Goal: Task Accomplishment & Management: Complete application form

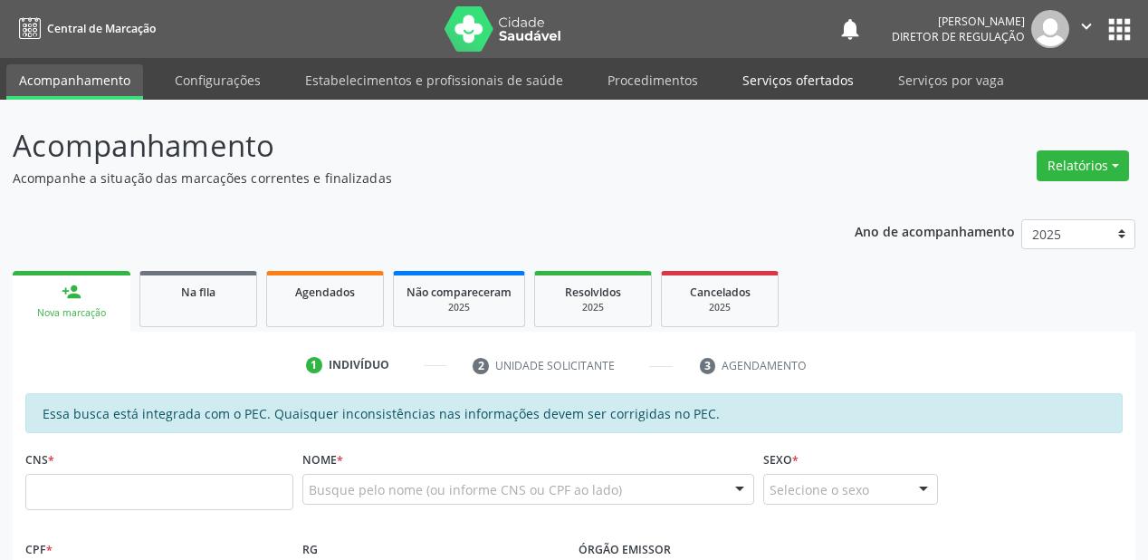
click at [756, 78] on link "Serviços ofertados" at bounding box center [798, 80] width 137 height 32
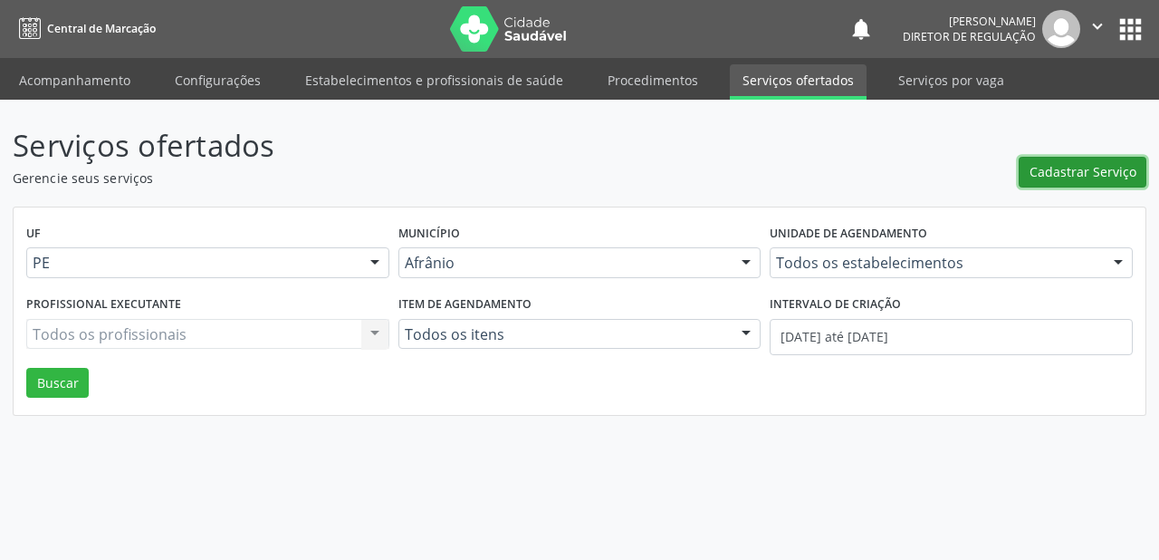
click at [1058, 170] on span "Cadastrar Serviço" at bounding box center [1083, 171] width 107 height 19
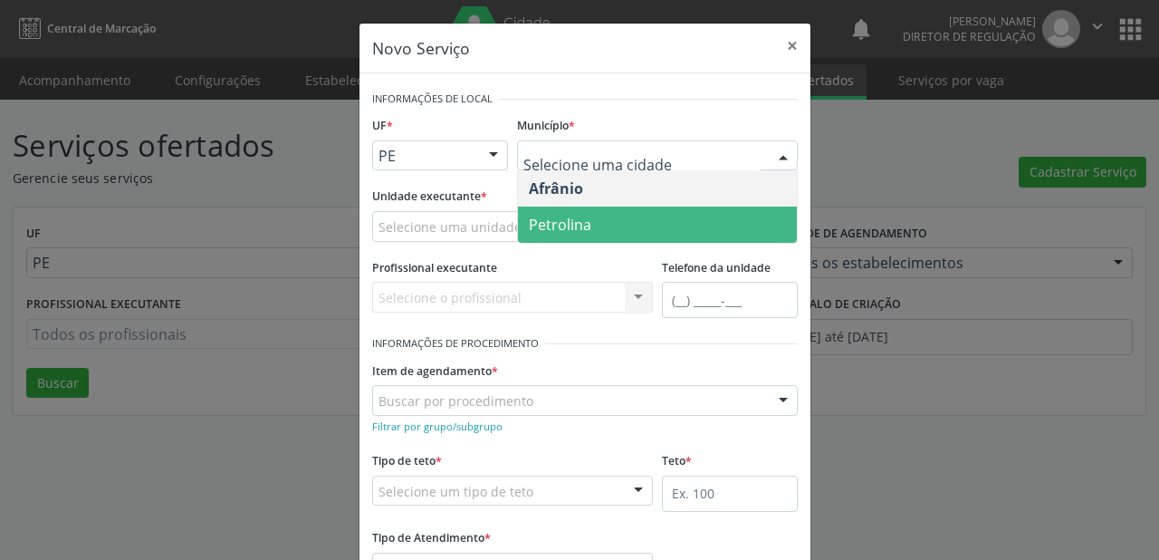
click at [562, 225] on span "Petrolina" at bounding box center [560, 225] width 62 height 20
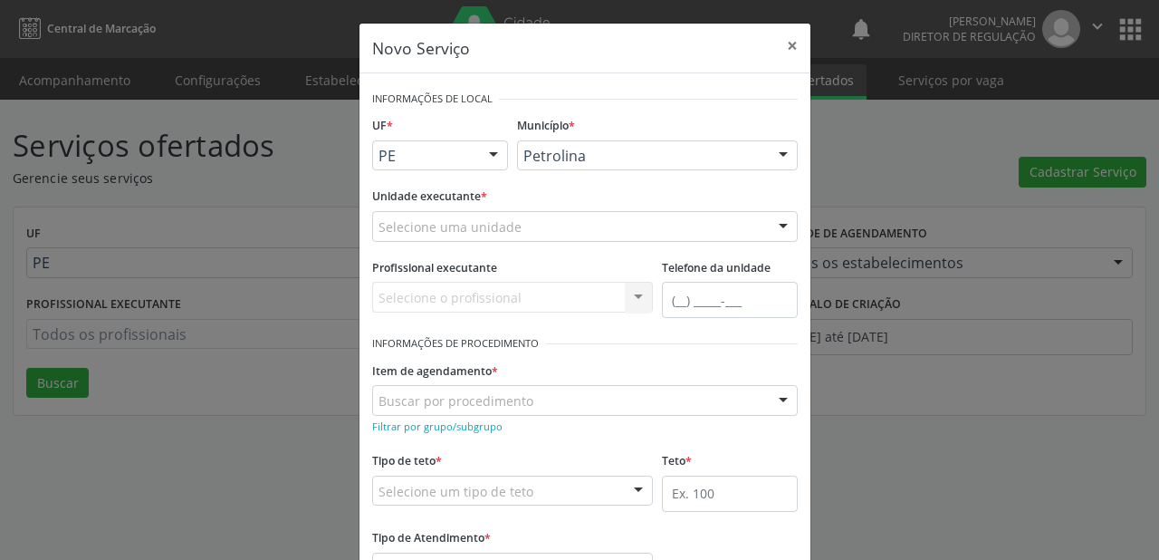
click at [408, 216] on div "Selecione uma unidade" at bounding box center [585, 226] width 426 height 31
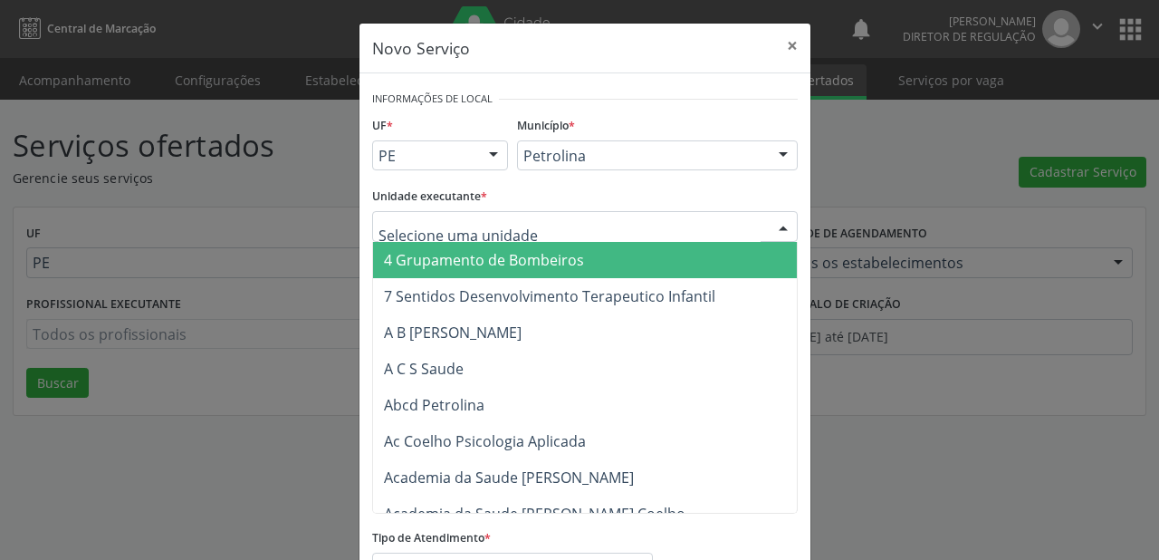
type input "b"
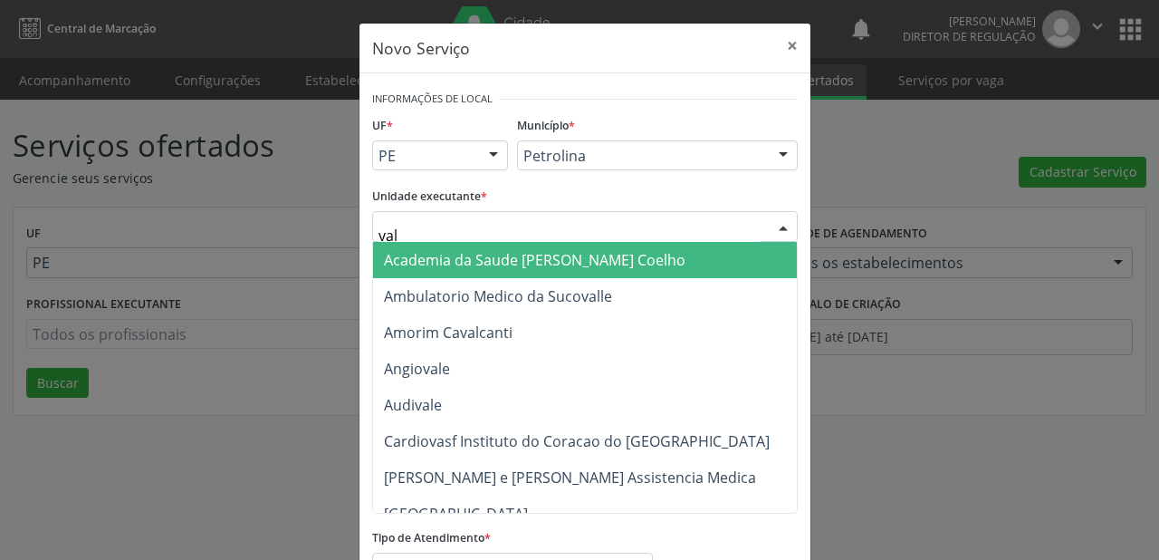
type input "vale"
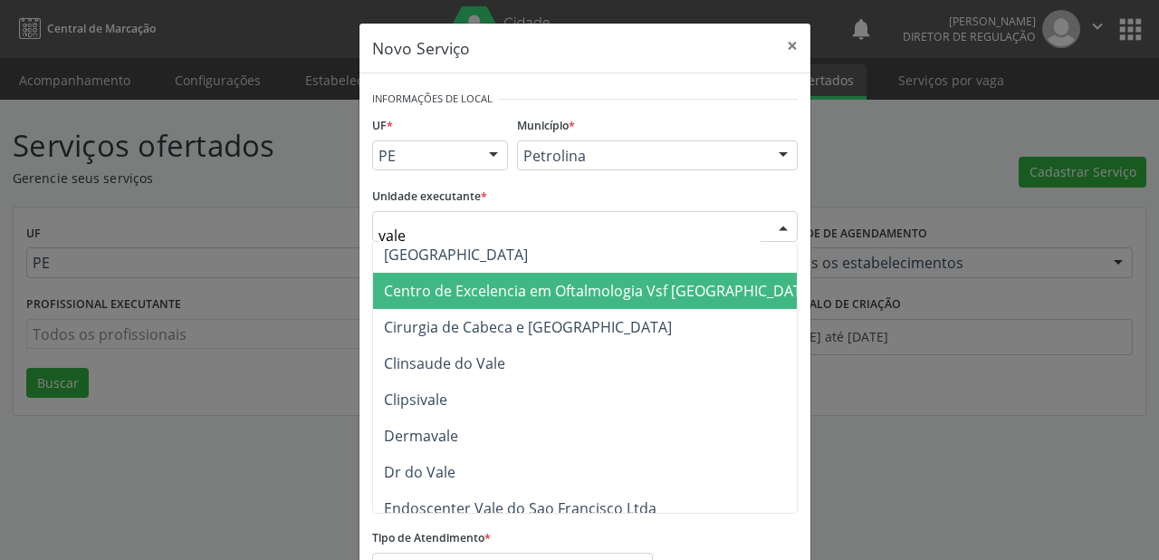
scroll to position [145, 0]
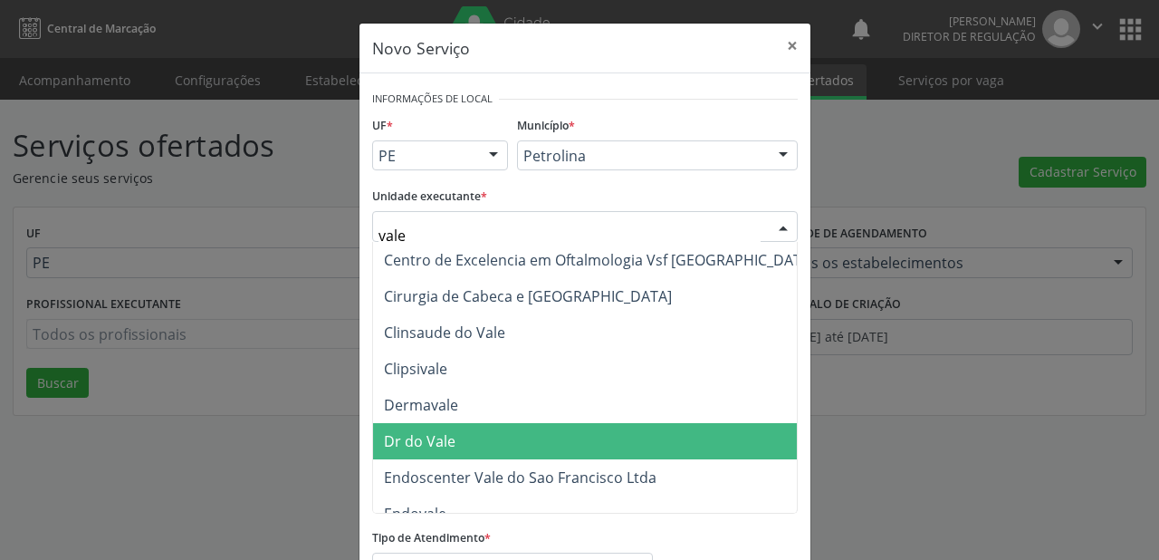
click at [461, 446] on span "Dr do Vale" at bounding box center [599, 441] width 453 height 36
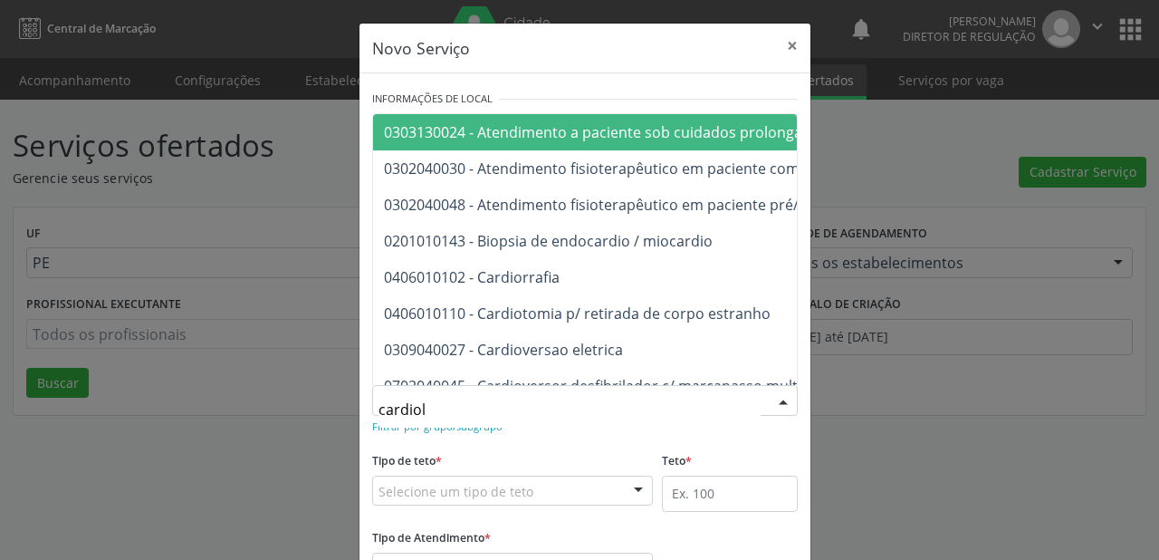
type input "cardiolo"
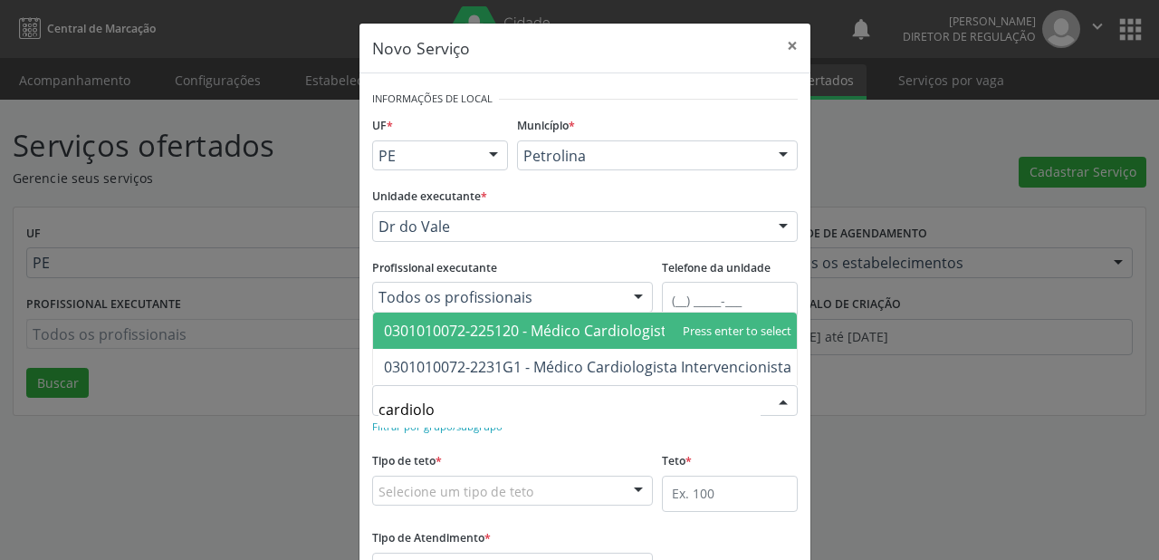
click at [507, 321] on span "0301010072-225120 - Médico Cardiologista" at bounding box center [529, 331] width 291 height 20
